Goal: Transaction & Acquisition: Purchase product/service

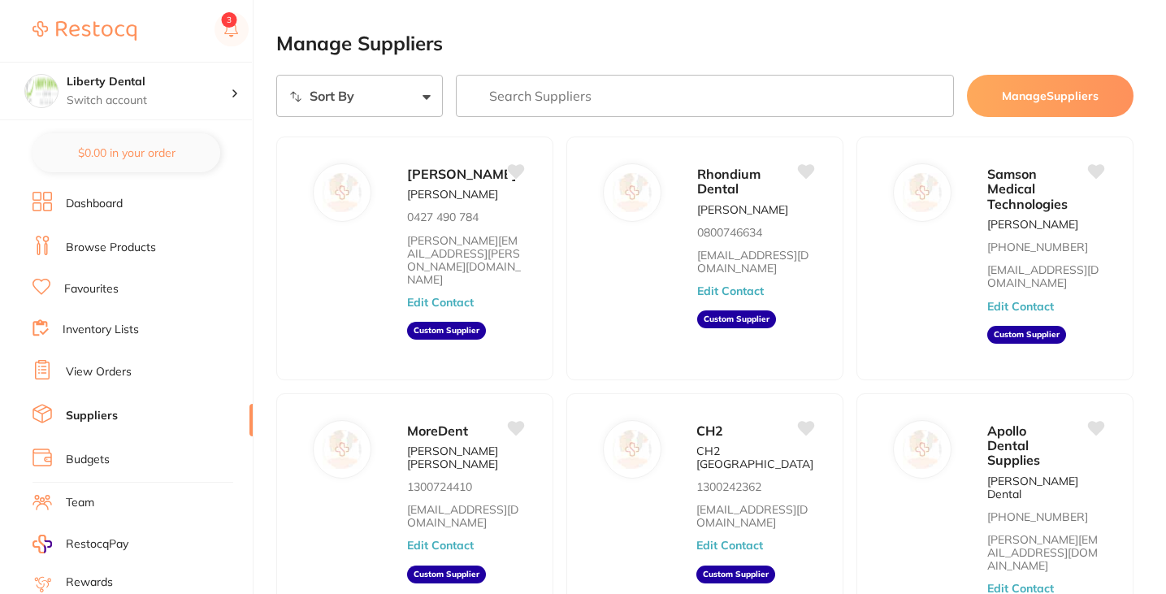
click at [549, 102] on input "search" at bounding box center [705, 96] width 499 height 42
click at [123, 255] on li "Browse Products" at bounding box center [142, 248] width 220 height 24
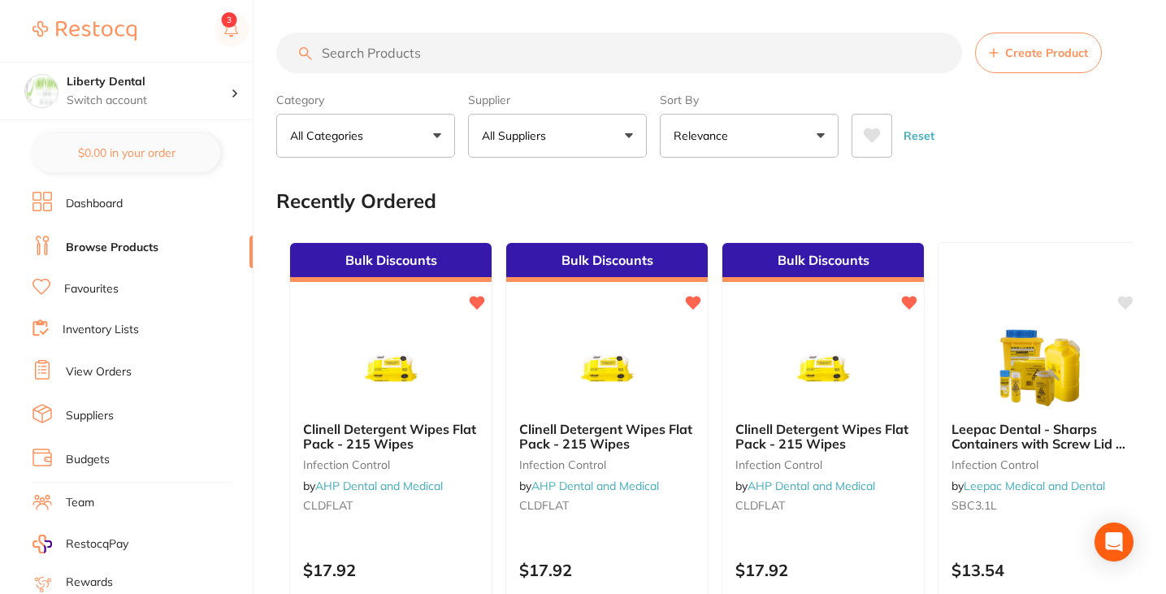
click at [531, 51] on input "search" at bounding box center [619, 52] width 686 height 41
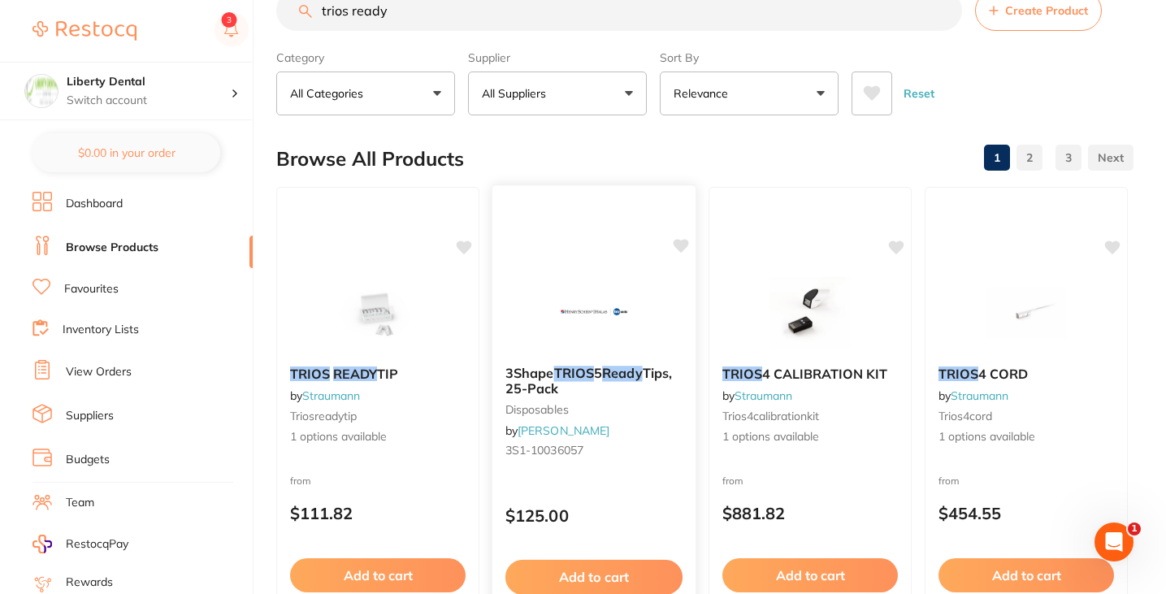
scroll to position [43, 0]
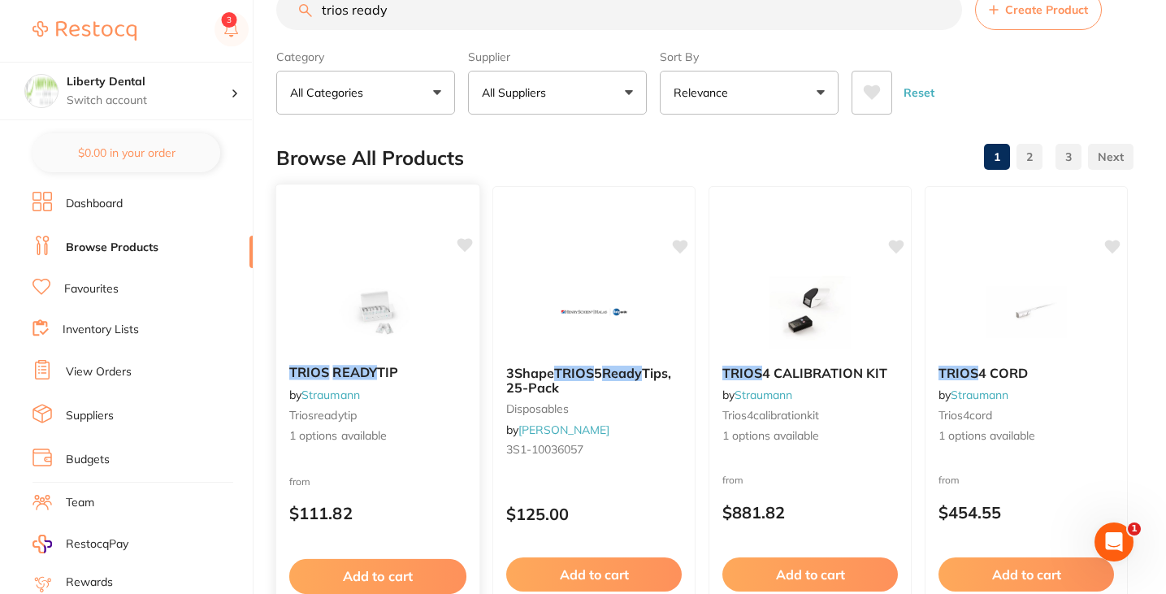
click at [357, 289] on img at bounding box center [377, 311] width 106 height 82
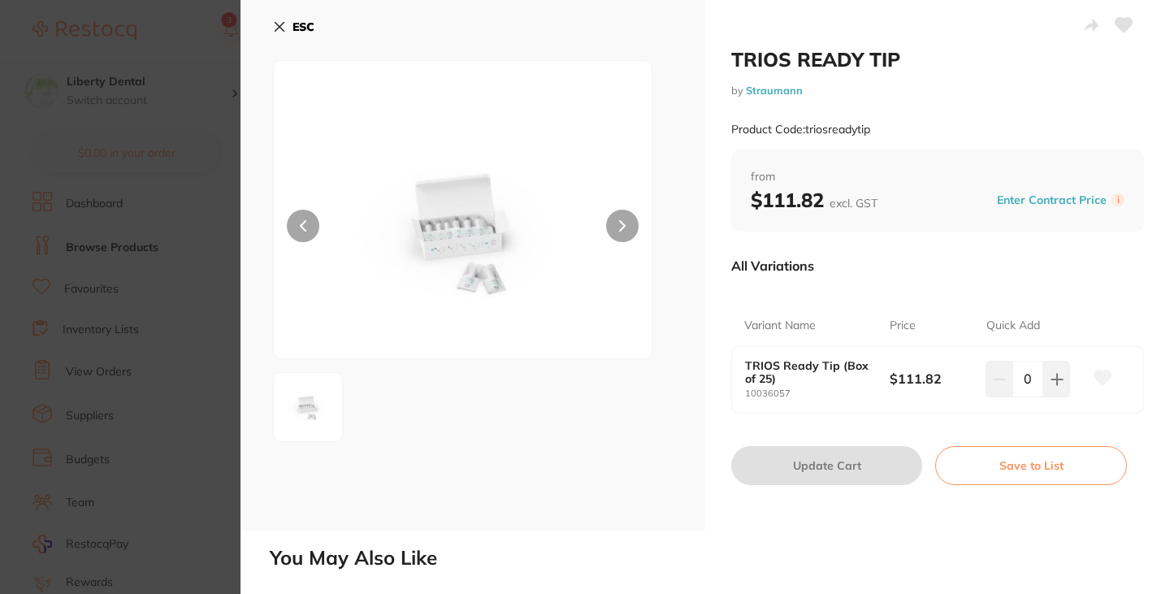
click at [198, 279] on section "TRIOS READY TIP by Straumann Product Code: triosreadytip ESC TRIOS READY TIP by…" at bounding box center [585, 297] width 1170 height 594
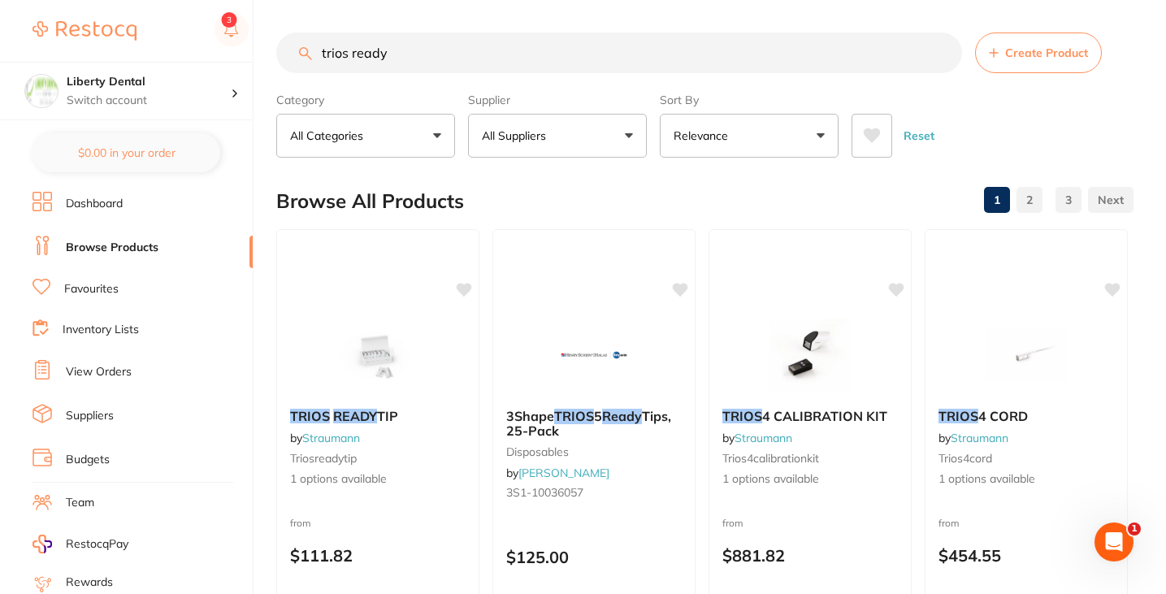
click at [457, 48] on input "trios ready" at bounding box center [619, 52] width 686 height 41
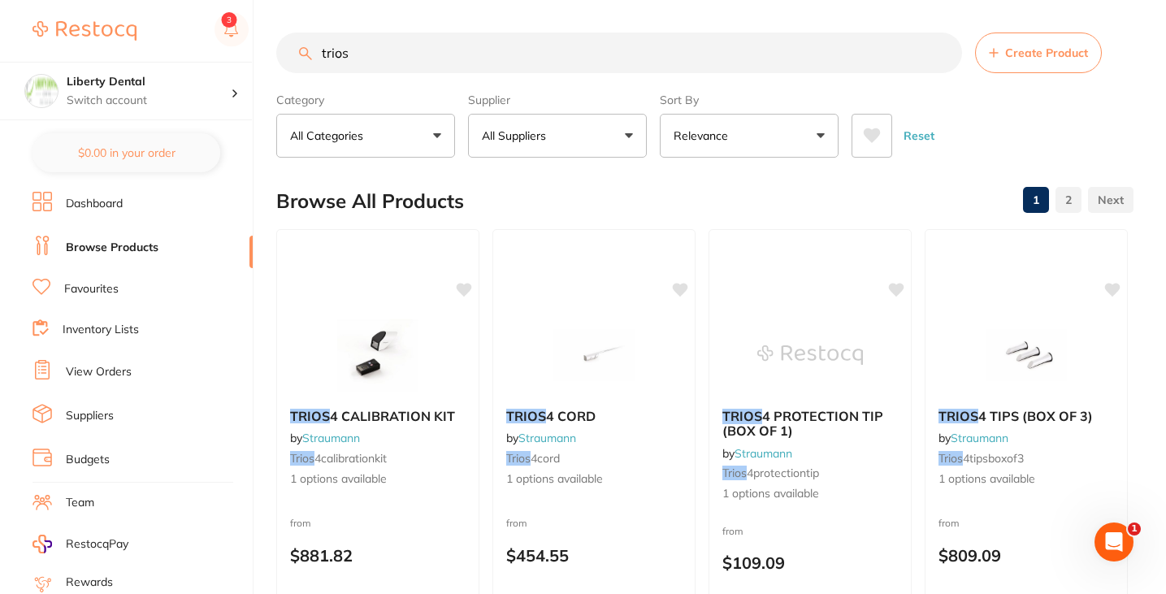
click at [430, 60] on input "trios" at bounding box center [619, 52] width 686 height 41
type input "trios 3"
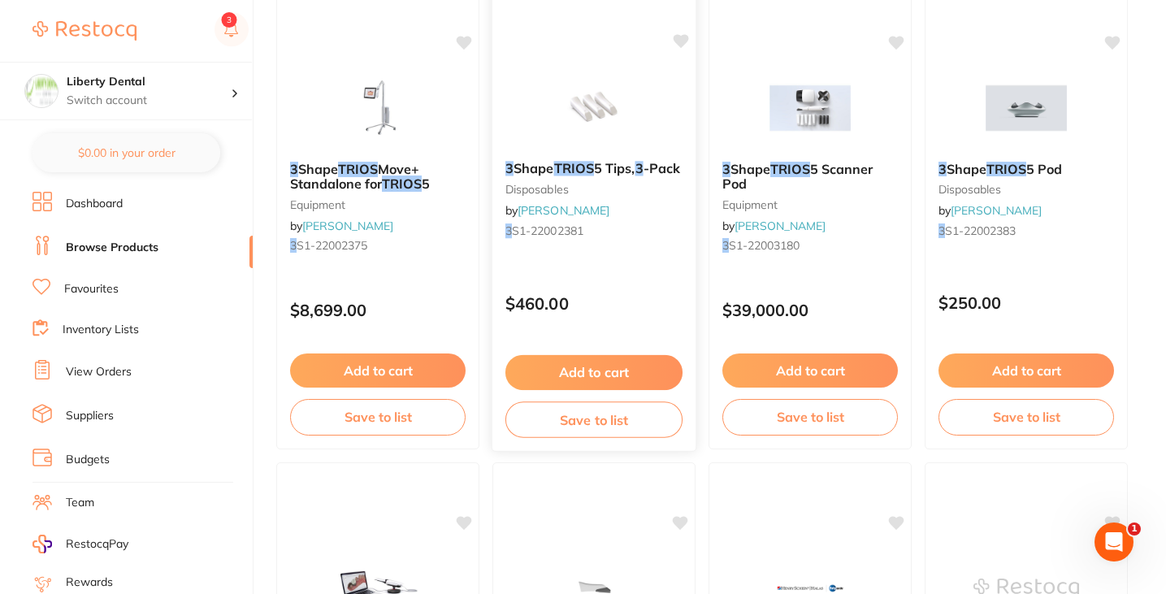
click at [603, 143] on img at bounding box center [593, 107] width 106 height 82
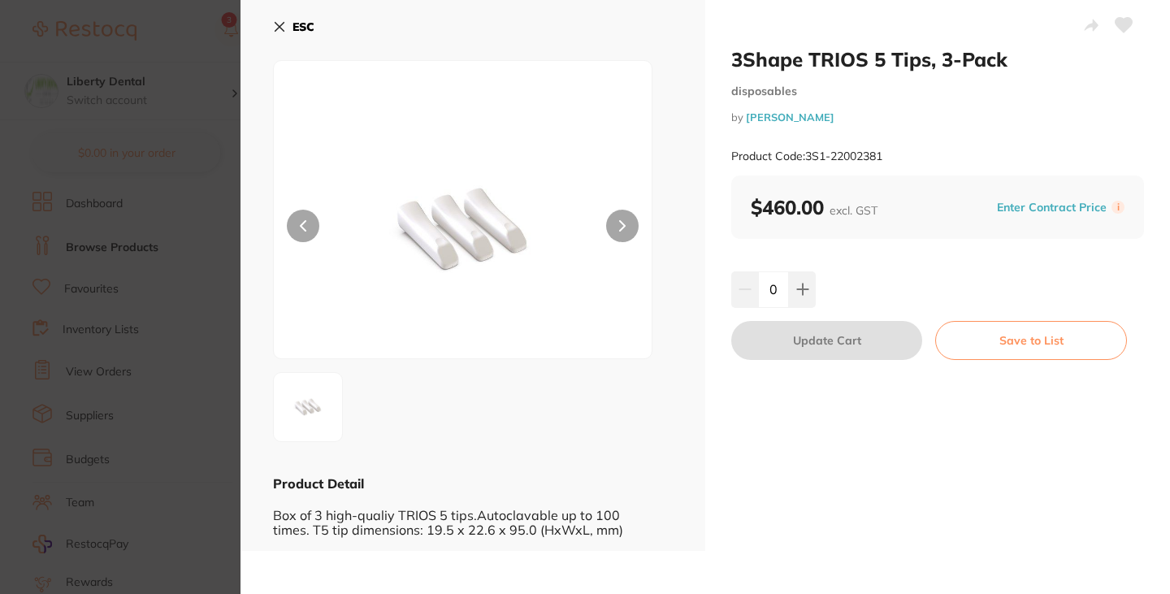
click at [184, 307] on section "3Shape TRIOS 5 Tips, 3-Pack disposables by [PERSON_NAME] Product Code: 3S1-2200…" at bounding box center [585, 297] width 1170 height 594
